Goal: Check status: Check status

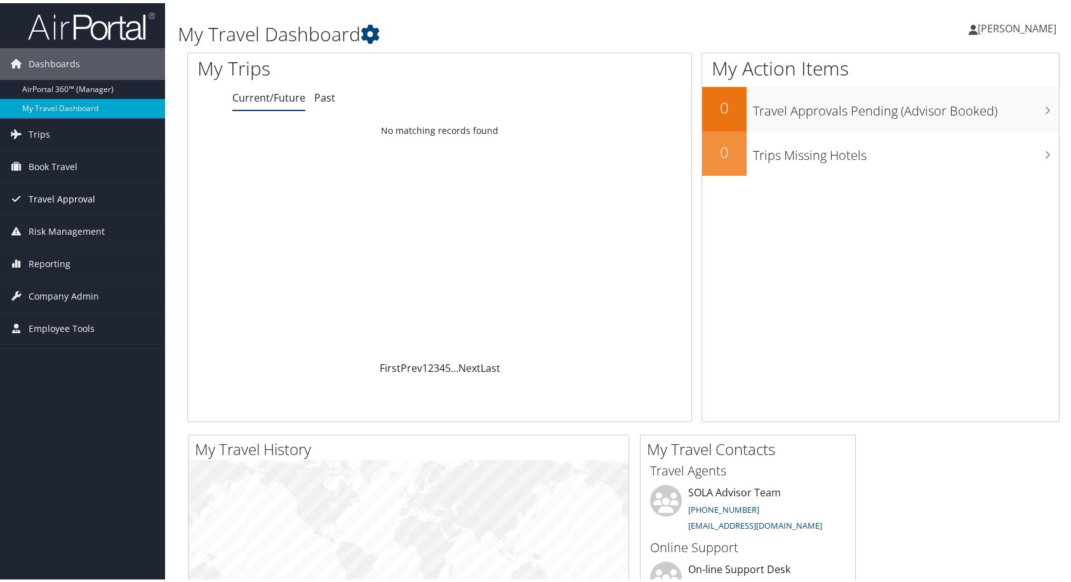
click at [81, 197] on span "Travel Approval" at bounding box center [62, 196] width 67 height 32
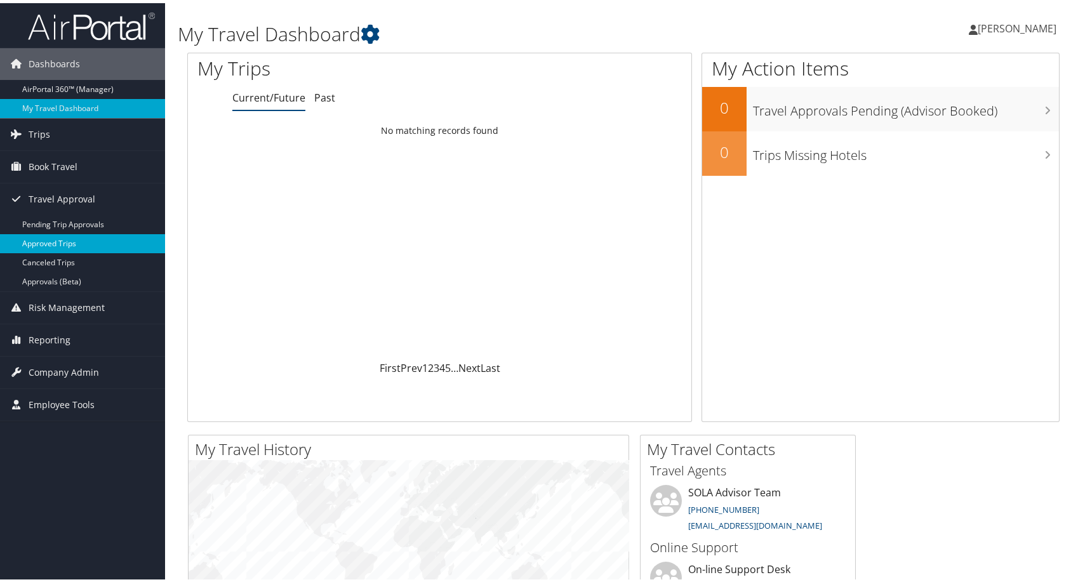
click at [56, 239] on link "Approved Trips" at bounding box center [82, 240] width 165 height 19
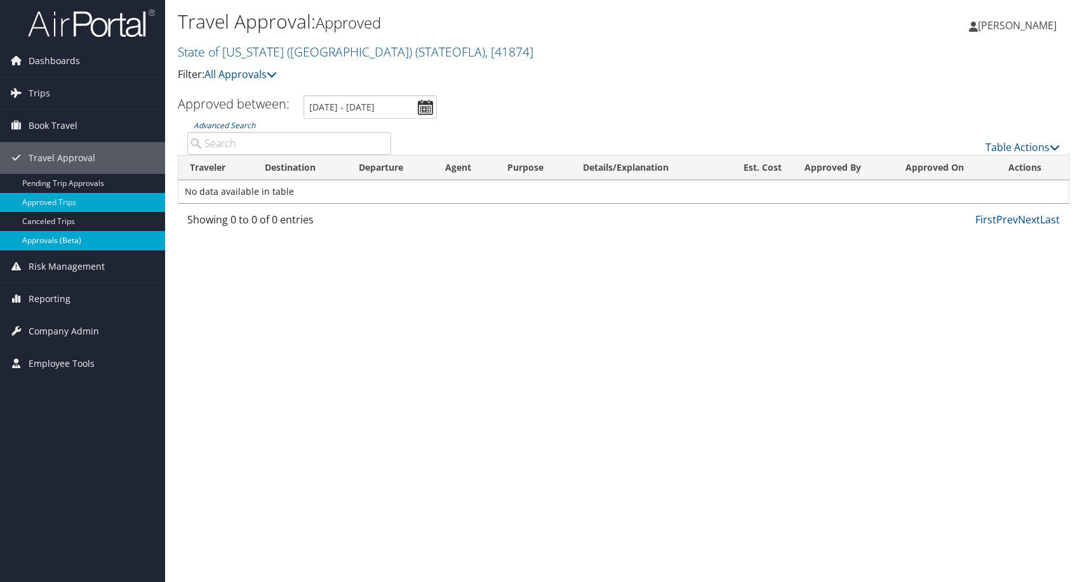
click at [70, 236] on link "Approvals (Beta)" at bounding box center [82, 240] width 165 height 19
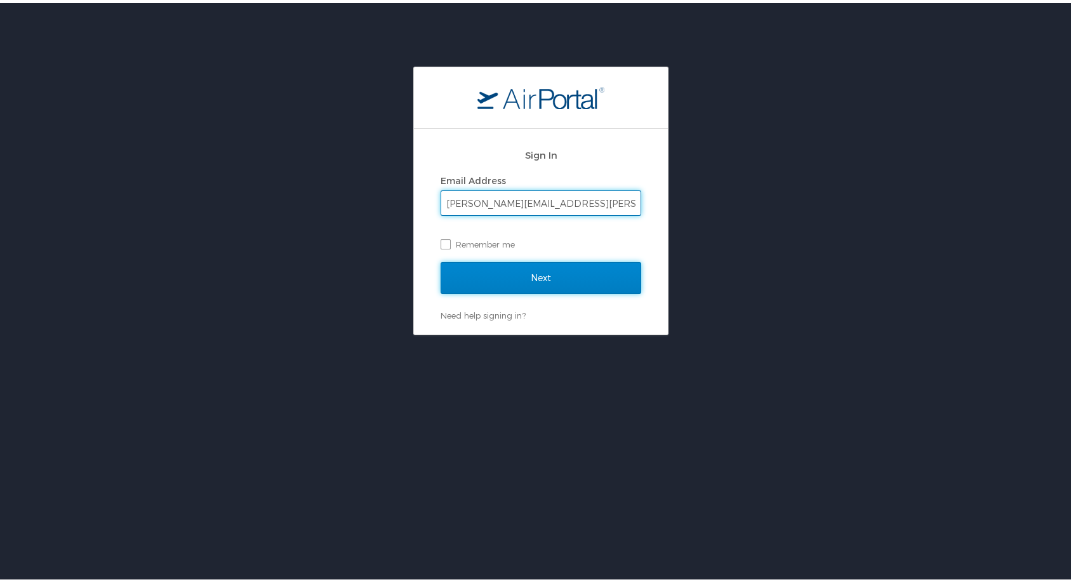
click at [500, 269] on input "Next" at bounding box center [541, 275] width 201 height 32
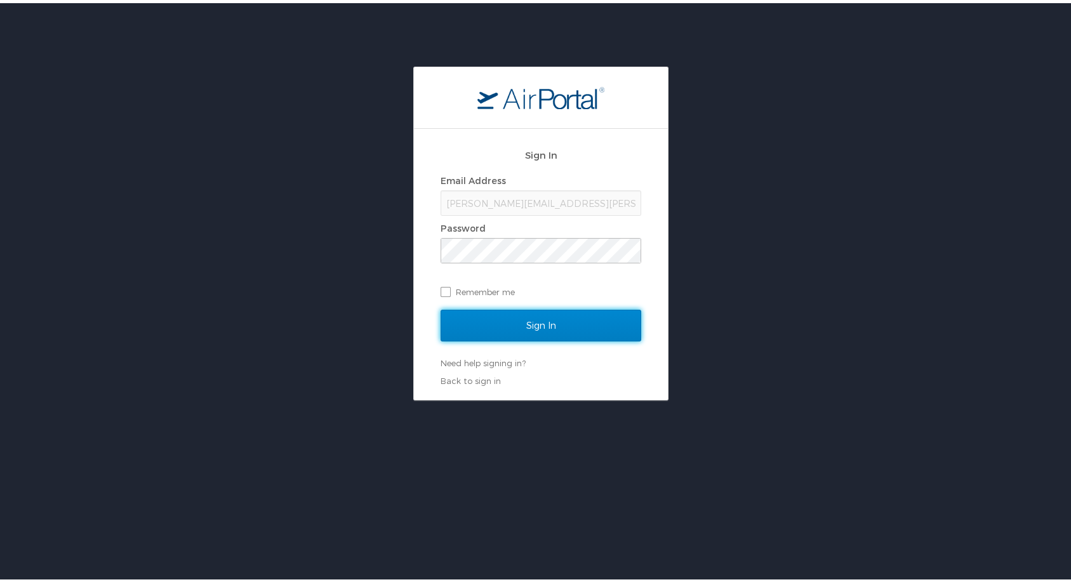
click at [514, 324] on input "Sign In" at bounding box center [541, 323] width 201 height 32
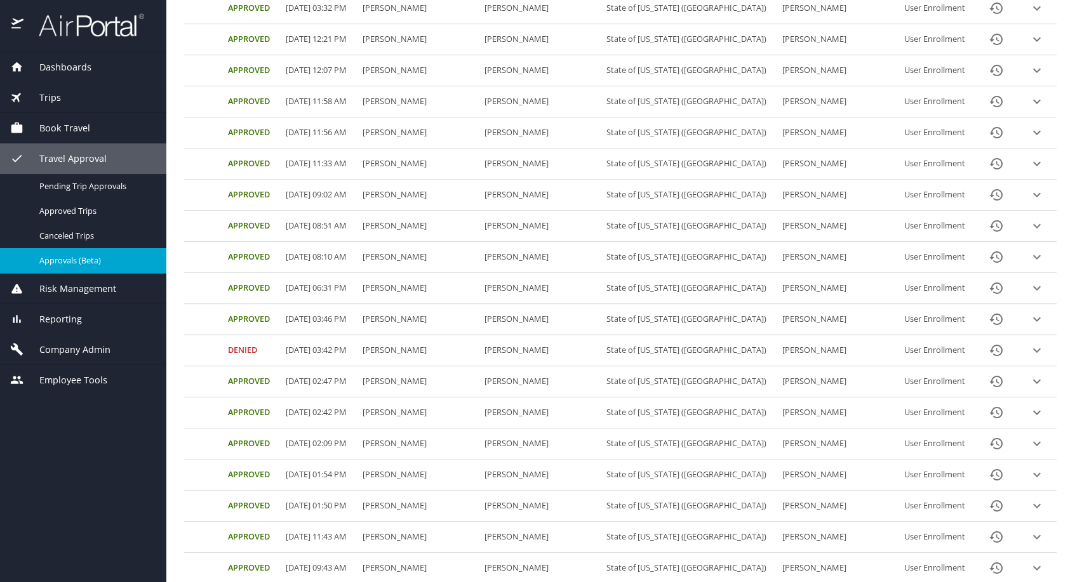
scroll to position [444, 0]
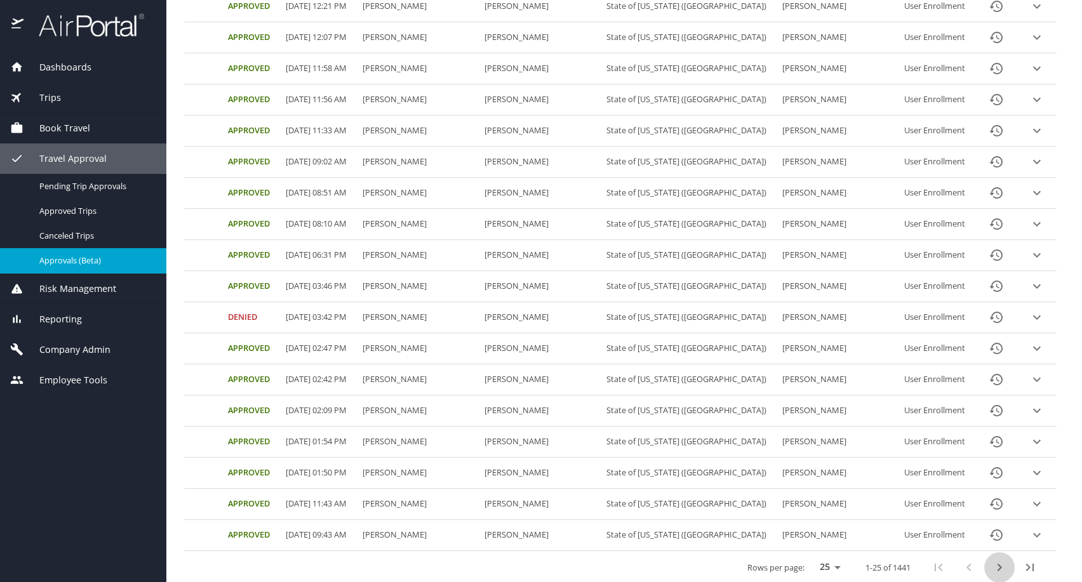
click at [992, 560] on icon "next page" at bounding box center [999, 567] width 15 height 15
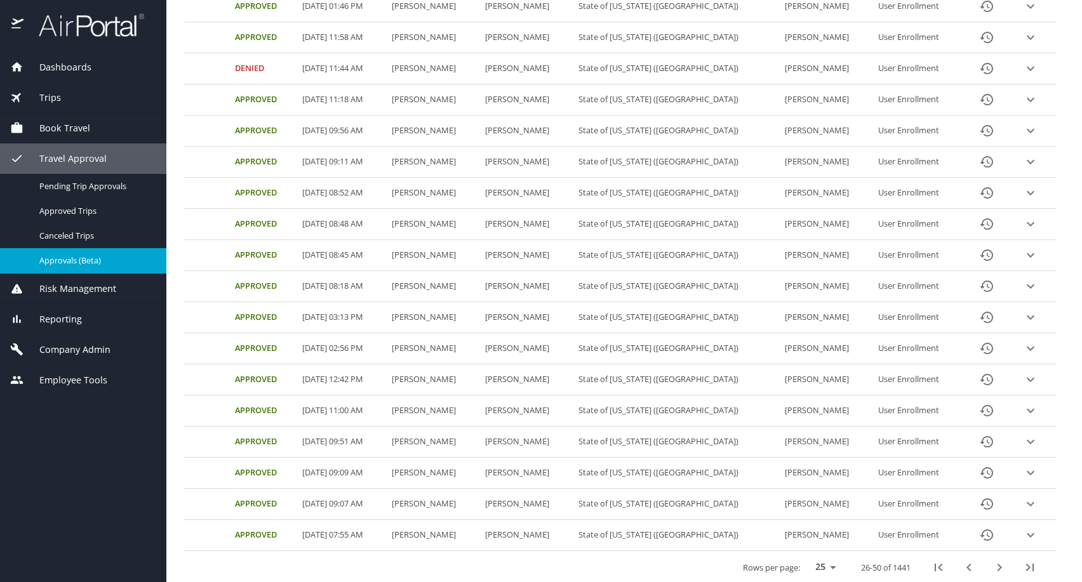
click at [994, 560] on icon "next page" at bounding box center [999, 567] width 15 height 15
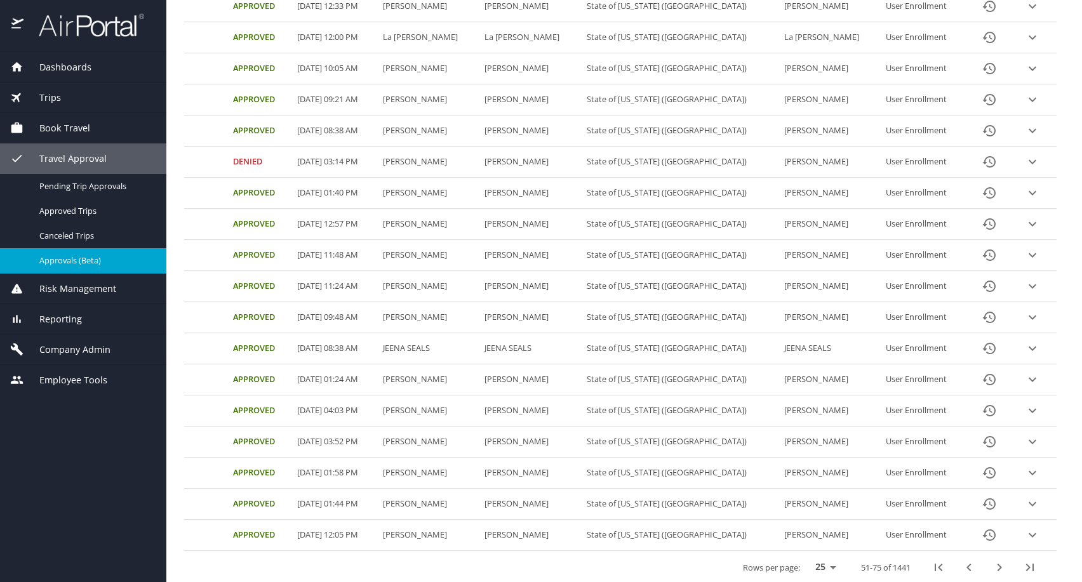
click at [931, 560] on icon "first page" at bounding box center [938, 567] width 15 height 15
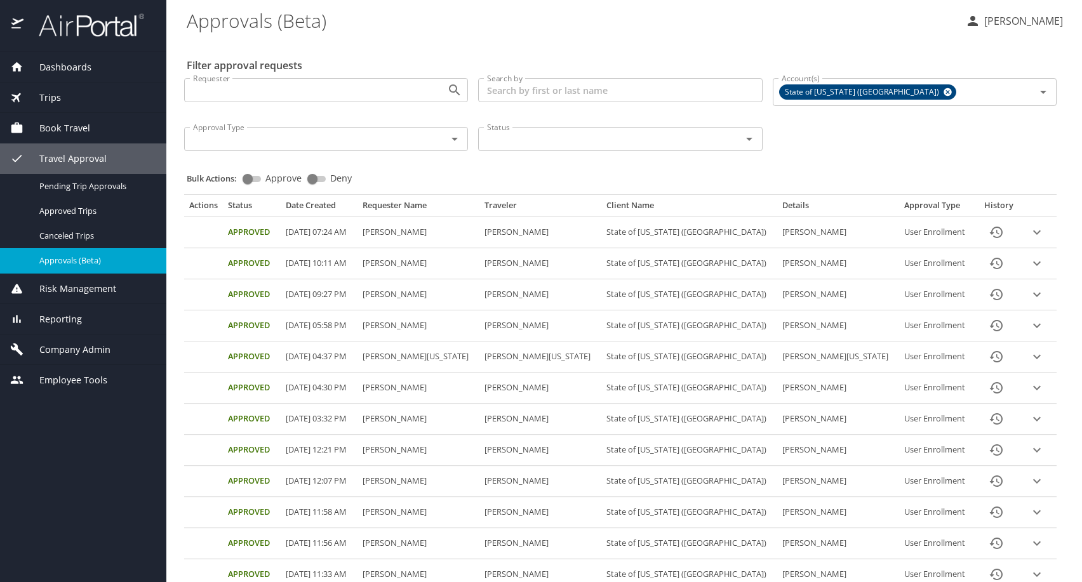
scroll to position [0, 0]
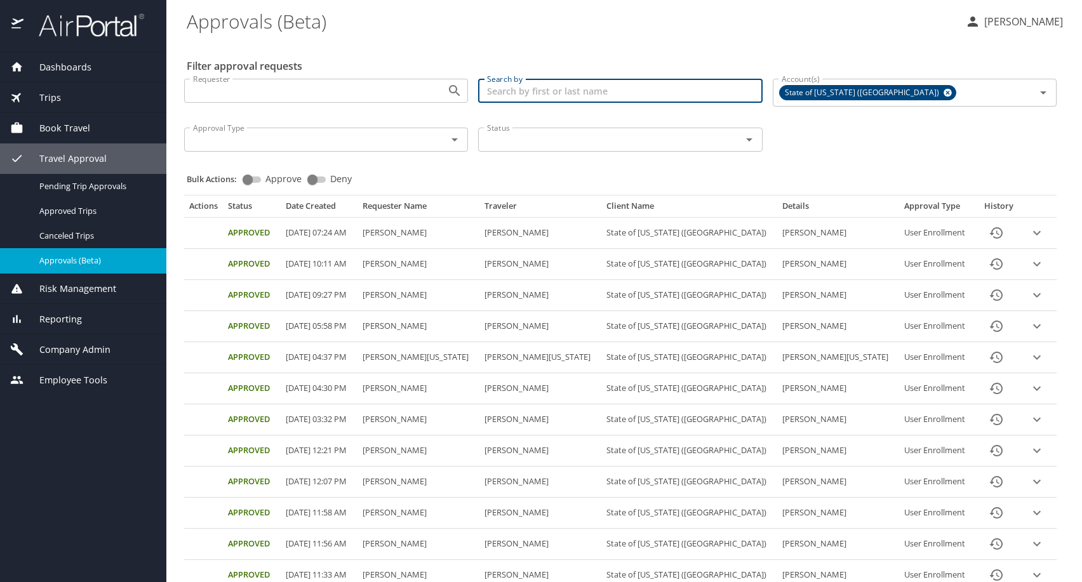
click at [603, 97] on input "Search by" at bounding box center [620, 91] width 284 height 24
type input "[PERSON_NAME]"
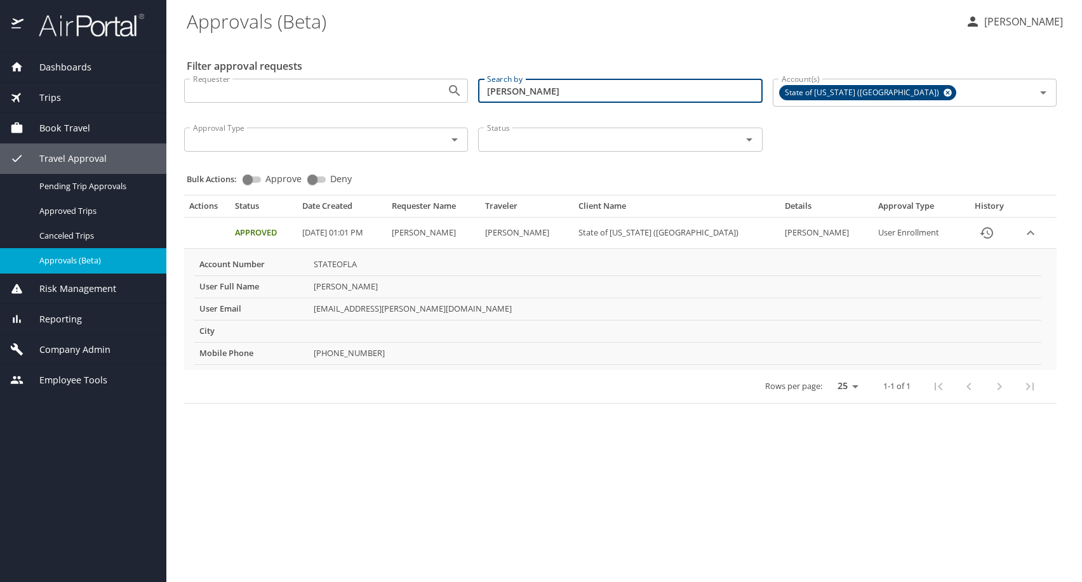
drag, startPoint x: 553, startPoint y: 89, endPoint x: 273, endPoint y: 57, distance: 281.8
click at [478, 79] on input "[PERSON_NAME]" at bounding box center [620, 91] width 284 height 24
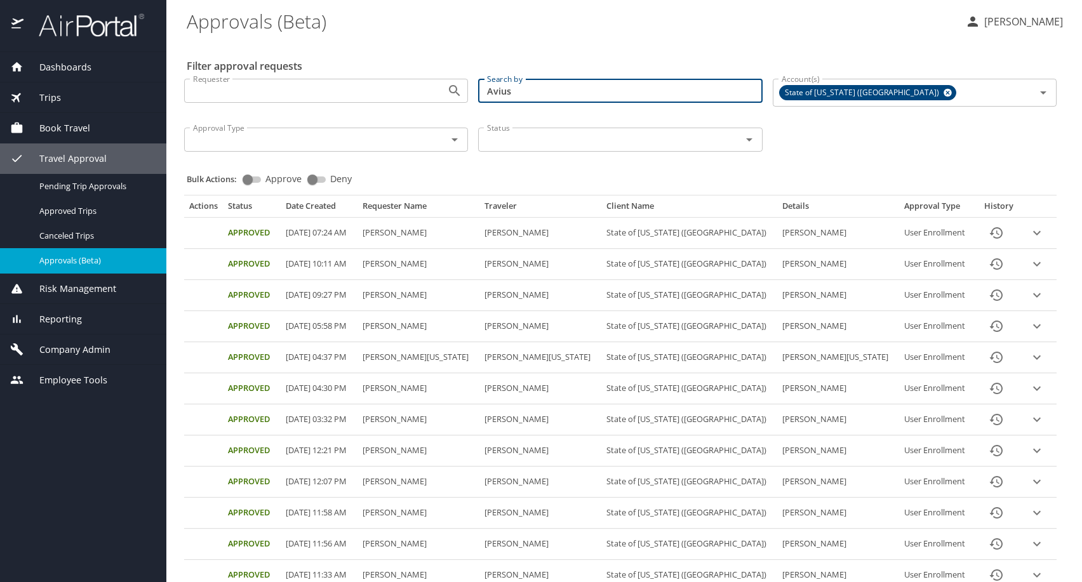
type input "Avius"
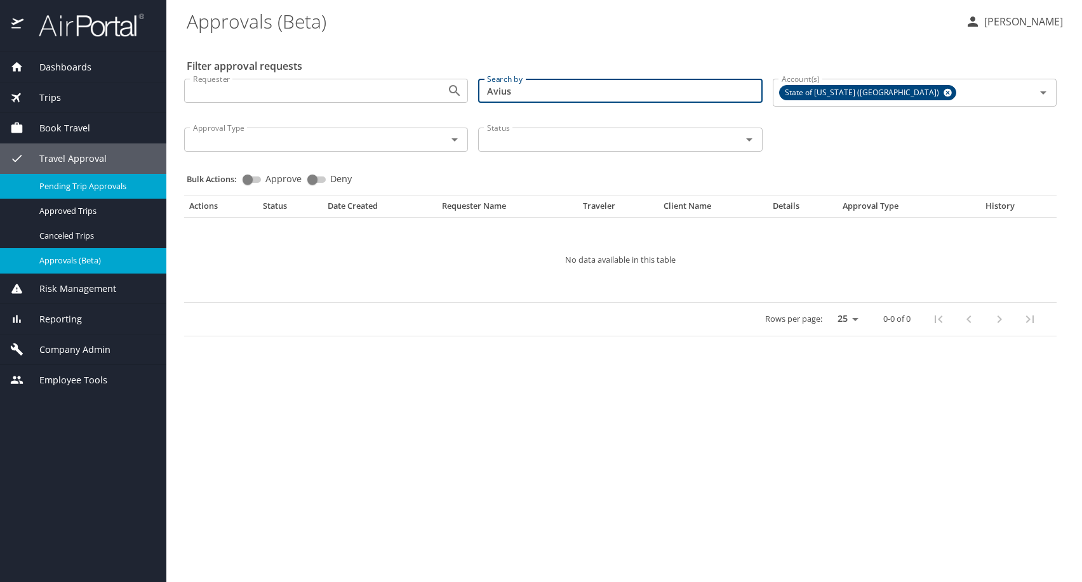
click at [75, 193] on div "Pending Trip Approvals" at bounding box center [83, 186] width 146 height 15
